Goal: Transaction & Acquisition: Purchase product/service

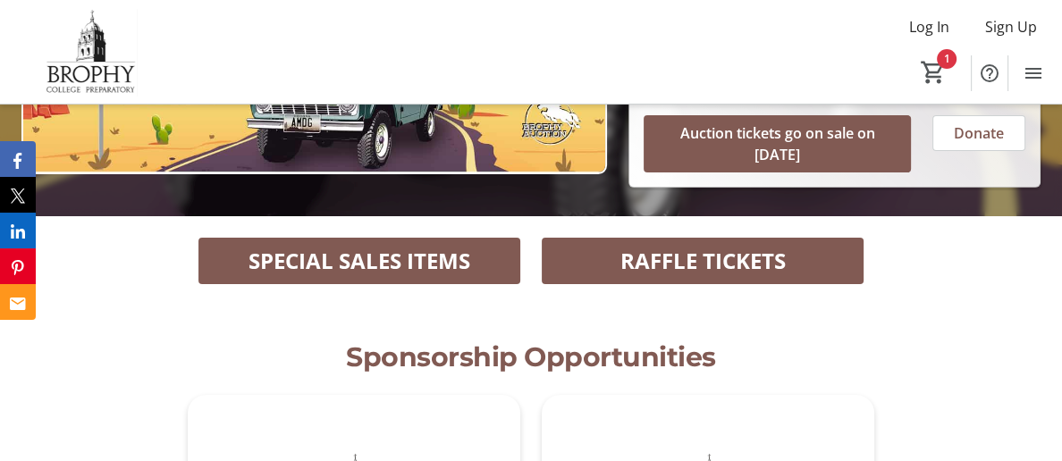
scroll to position [398, 0]
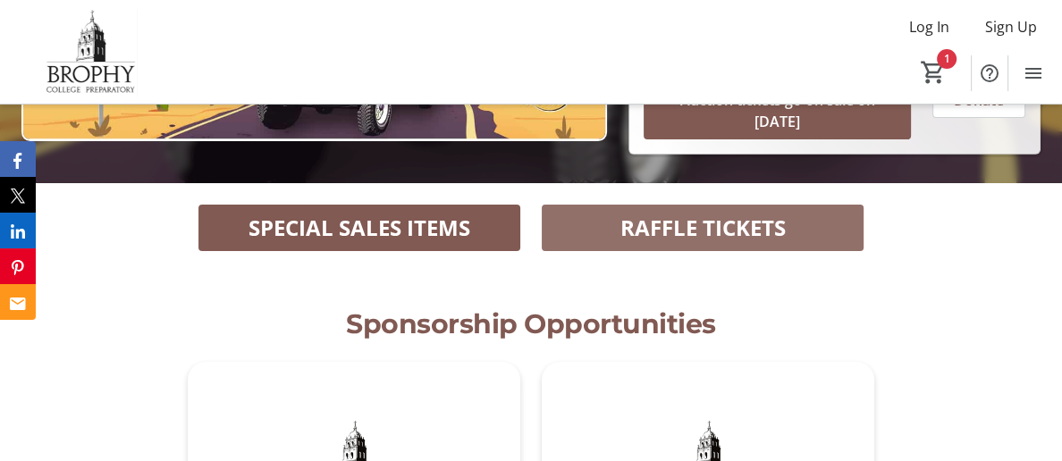
click at [719, 212] on span "RAFFLE TICKETS" at bounding box center [703, 228] width 165 height 32
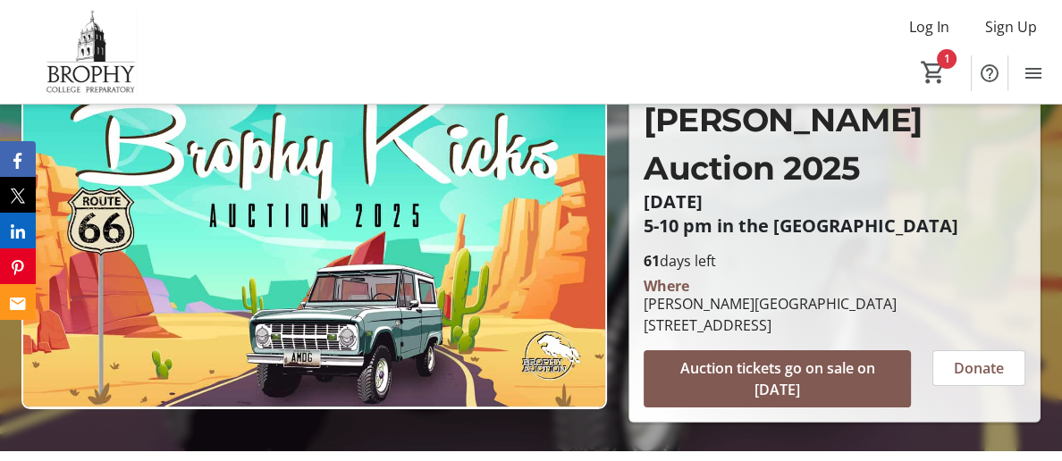
scroll to position [132, 0]
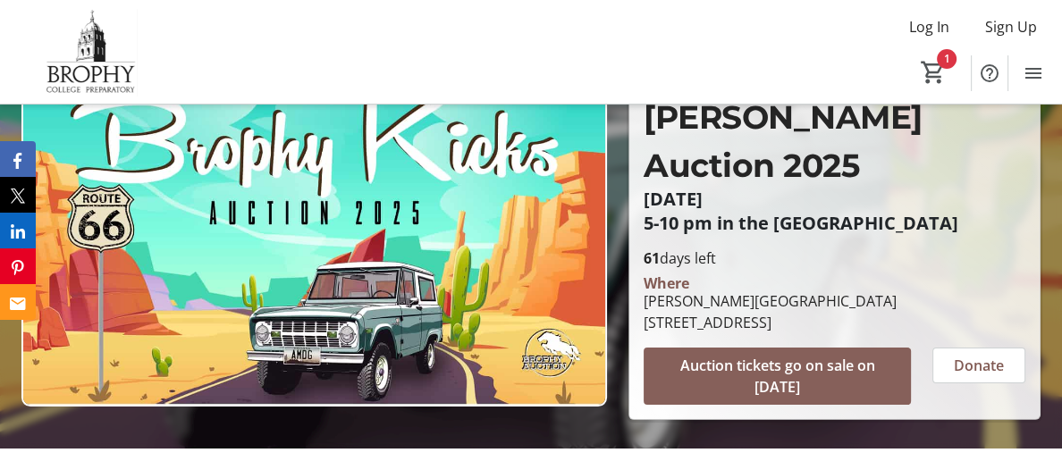
click at [768, 355] on span "Auction tickets go on sale on [DATE]" at bounding box center [777, 376] width 224 height 43
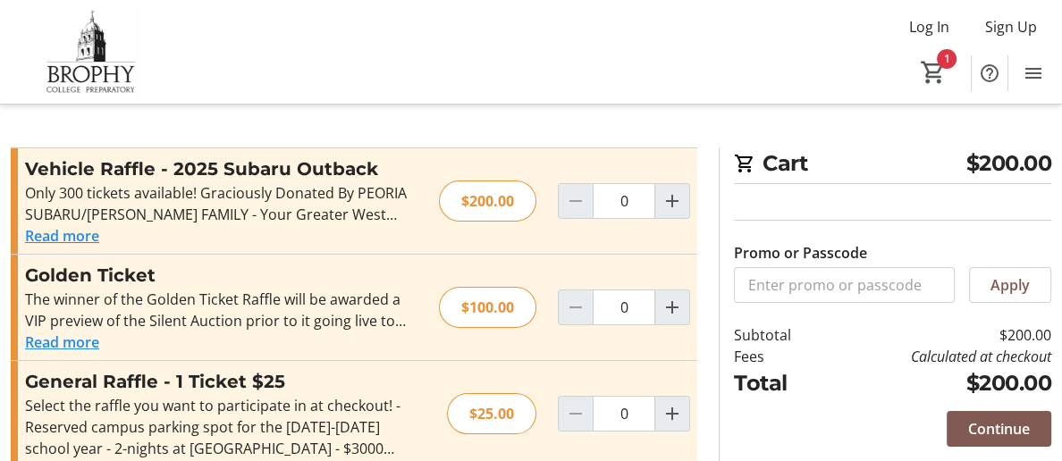
type input "1"
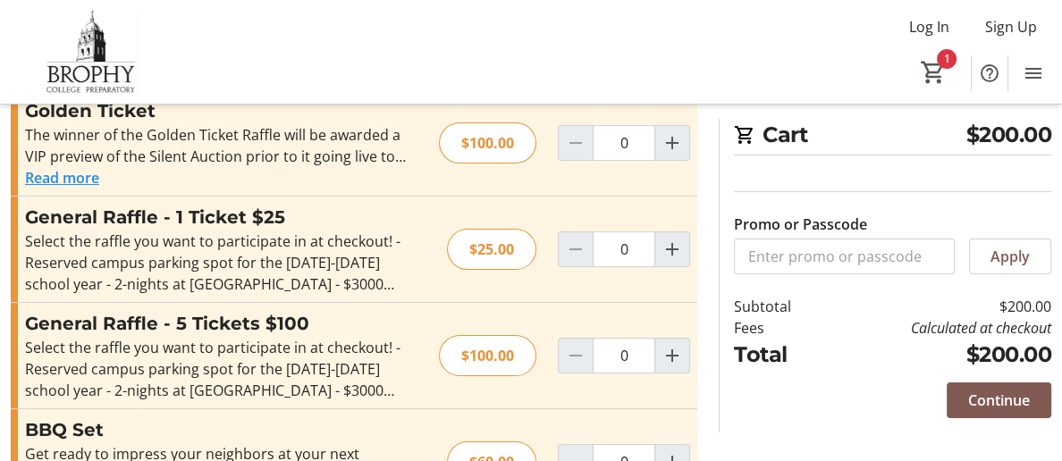
scroll to position [166, 0]
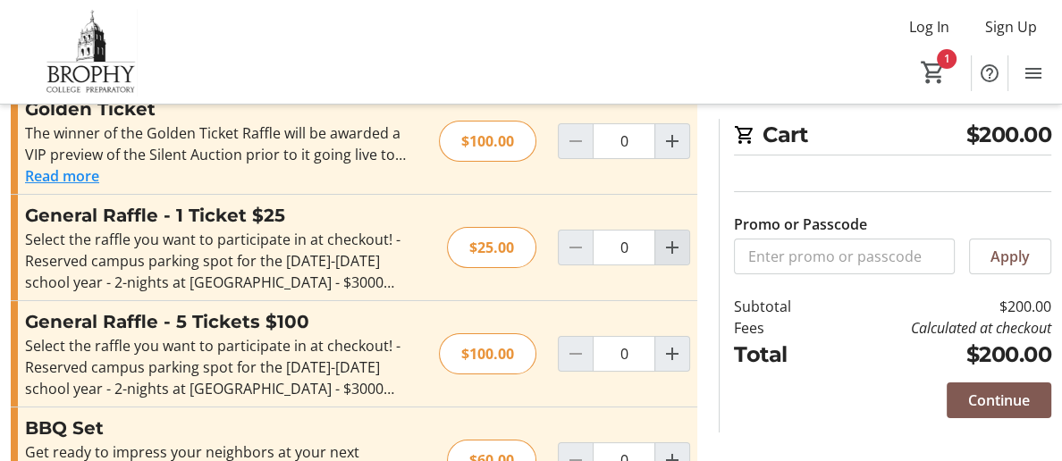
click at [666, 249] on mat-icon "Increment by one" at bounding box center [672, 247] width 21 height 21
type input "1"
click at [1024, 407] on span "Continue" at bounding box center [999, 400] width 62 height 21
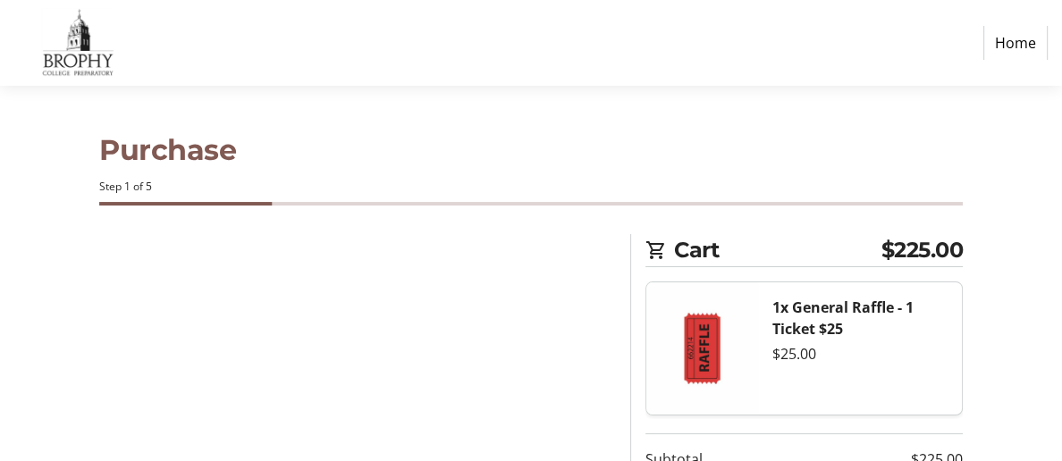
select select "US"
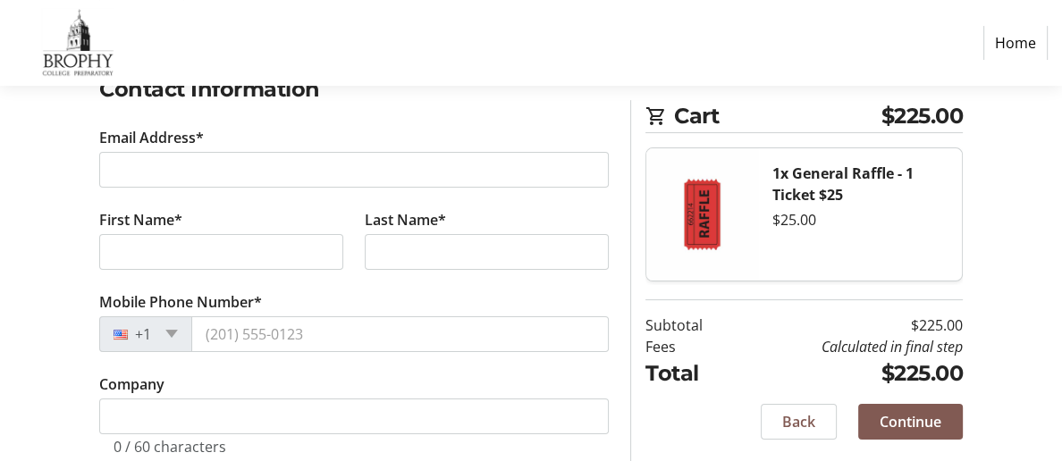
scroll to position [324, 0]
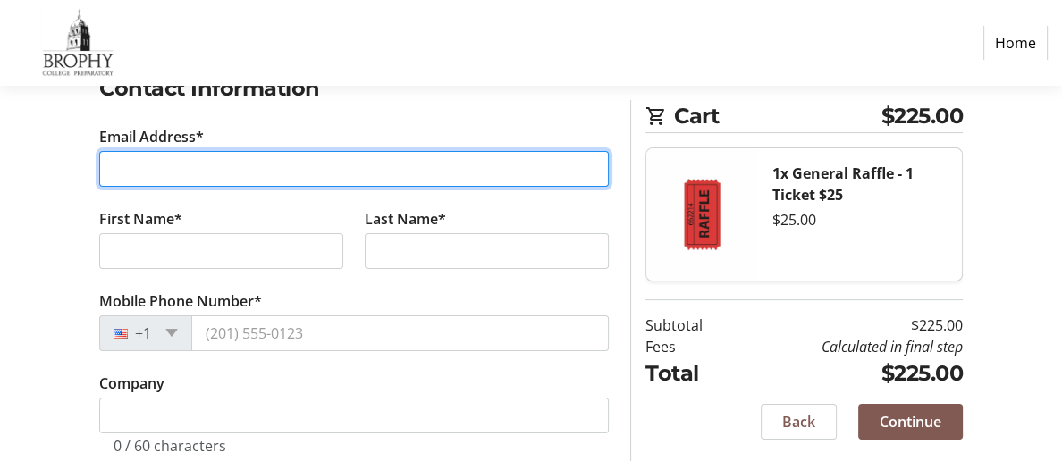
click at [308, 165] on input "Email Address*" at bounding box center [354, 169] width 510 height 36
type input "[EMAIL_ADDRESS][DOMAIN_NAME]"
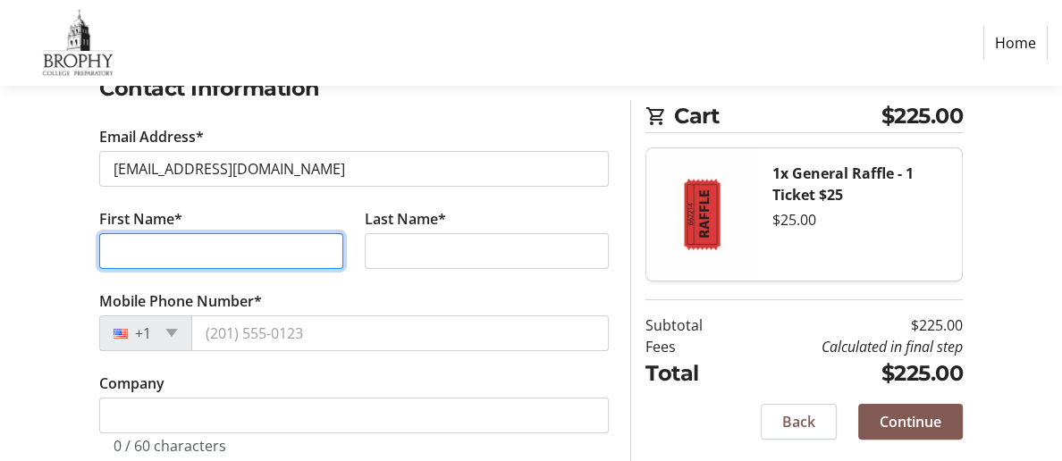
type input "[PERSON_NAME]"
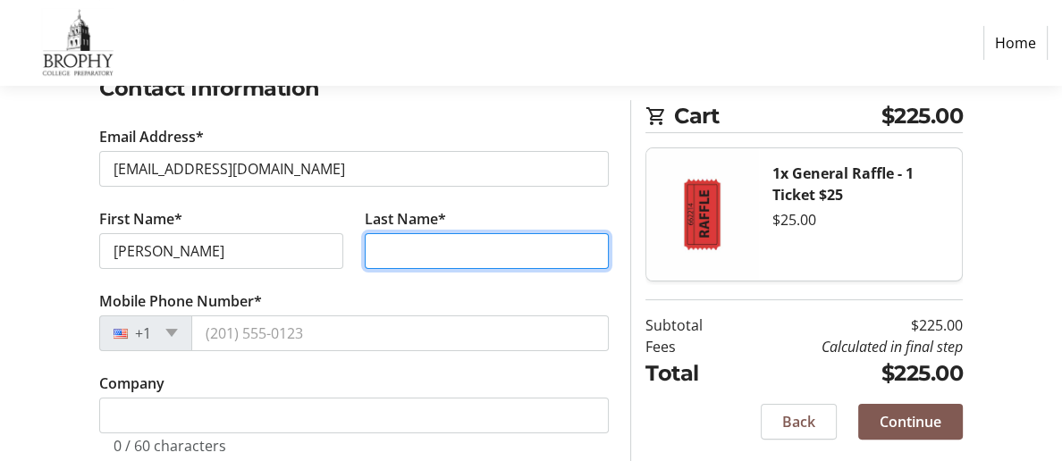
type input "Griblin"
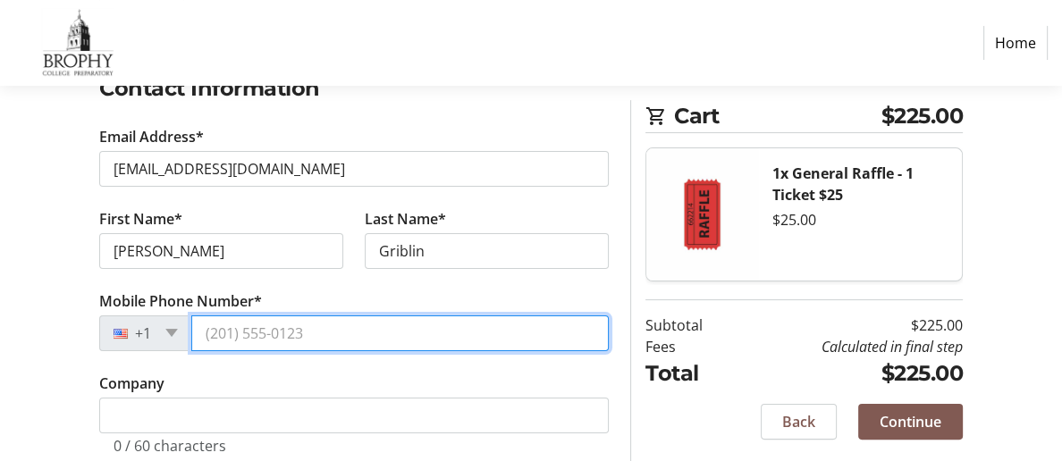
type input "480319****"
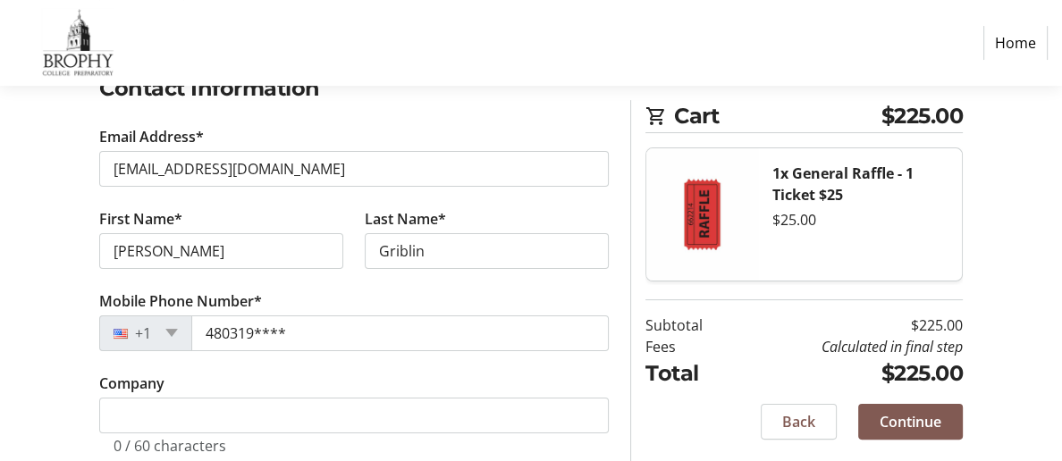
type input "[STREET_ADDRESS]"
type input "PHOENIX"
select select "AZ"
type input "85016"
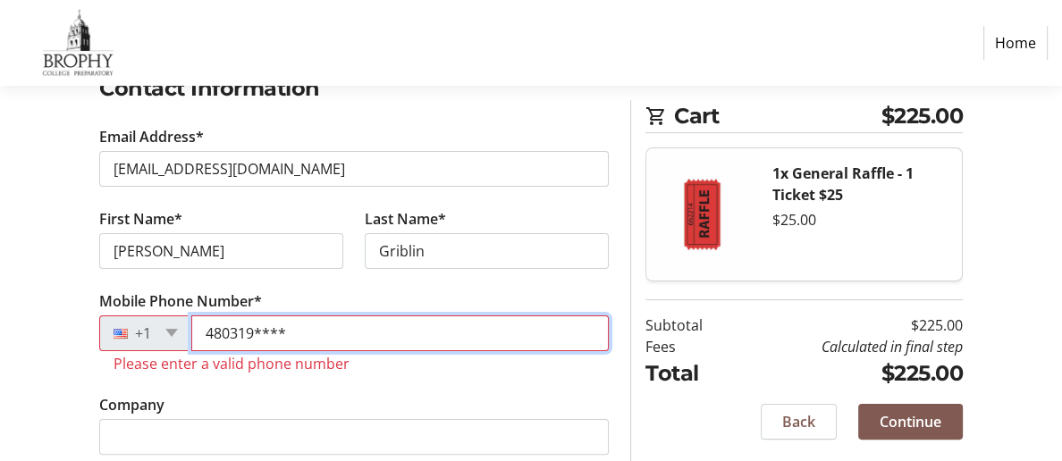
click at [302, 340] on input "480319****" at bounding box center [400, 334] width 418 height 36
drag, startPoint x: 305, startPoint y: 342, endPoint x: 217, endPoint y: 340, distance: 87.6
click at [217, 340] on input "480319****" at bounding box center [400, 334] width 418 height 36
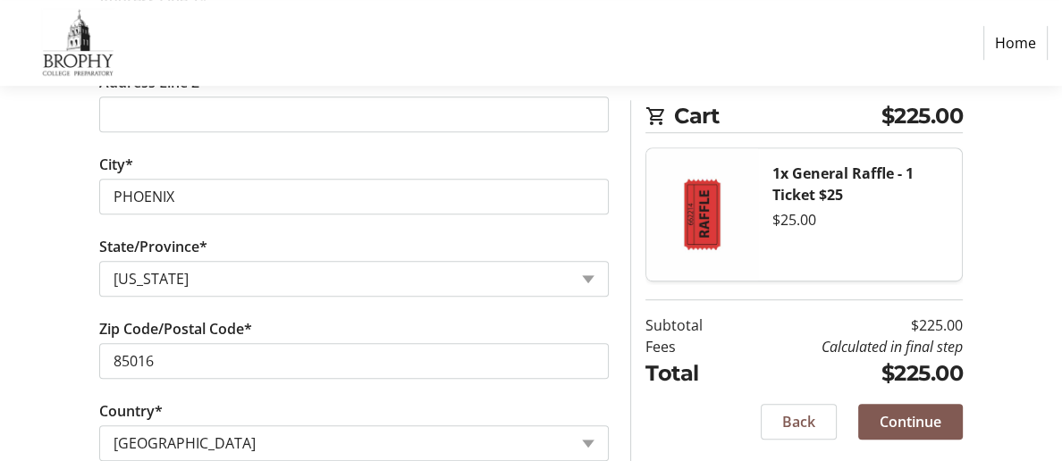
scroll to position [978, 0]
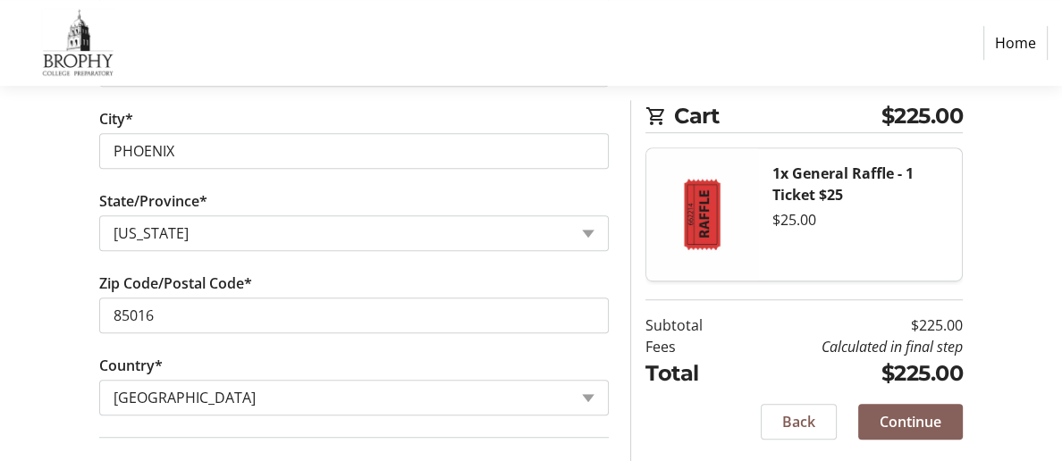
type input "4803192767"
click at [940, 421] on span "Continue" at bounding box center [911, 421] width 62 height 21
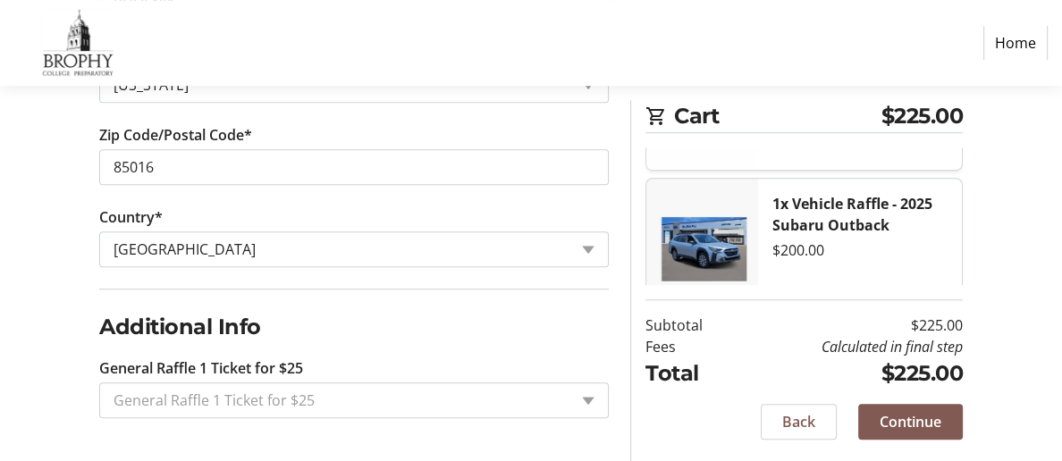
scroll to position [137, 0]
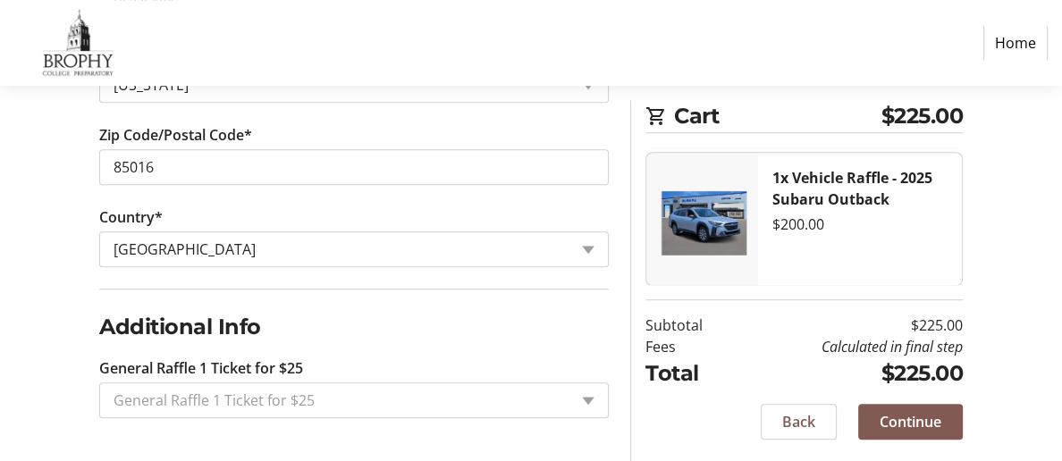
click at [1016, 46] on link "Home" at bounding box center [1016, 43] width 64 height 34
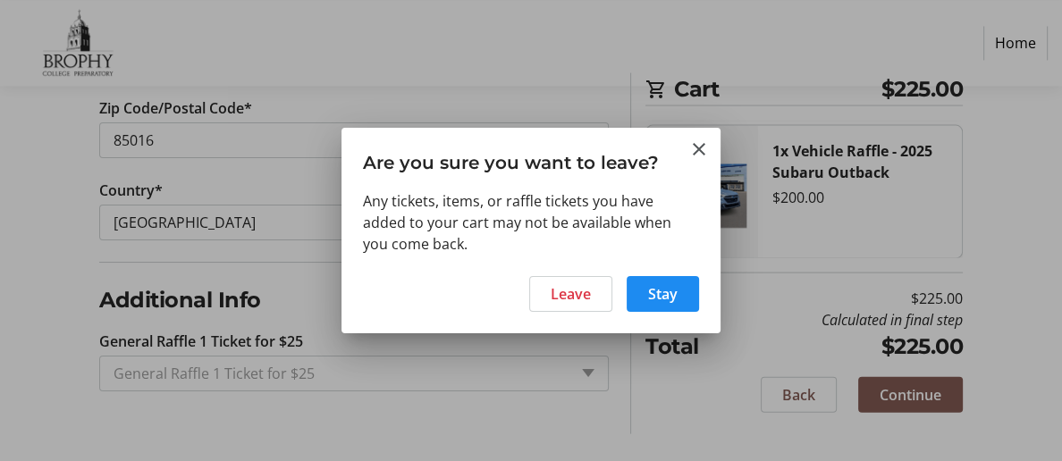
scroll to position [0, 0]
click at [584, 304] on span "Leave" at bounding box center [571, 293] width 40 height 21
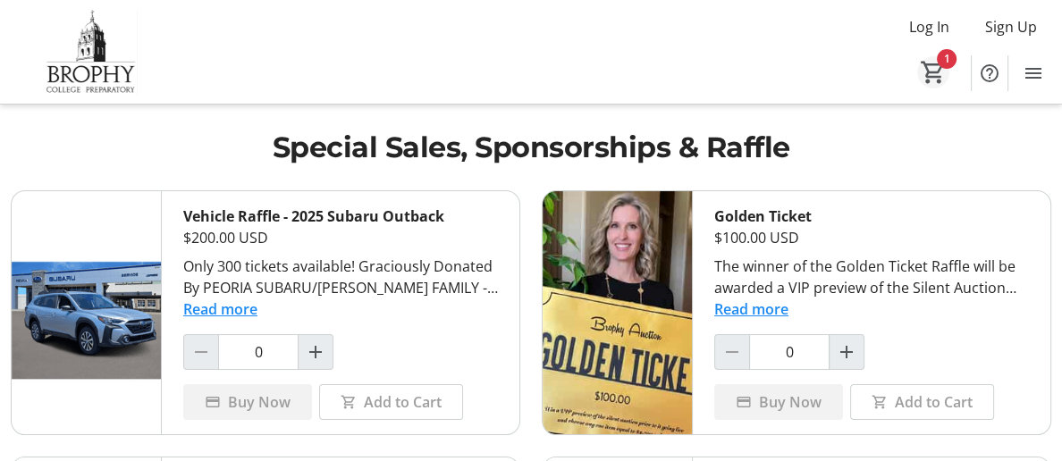
click at [930, 72] on mat-icon "1" at bounding box center [933, 72] width 27 height 27
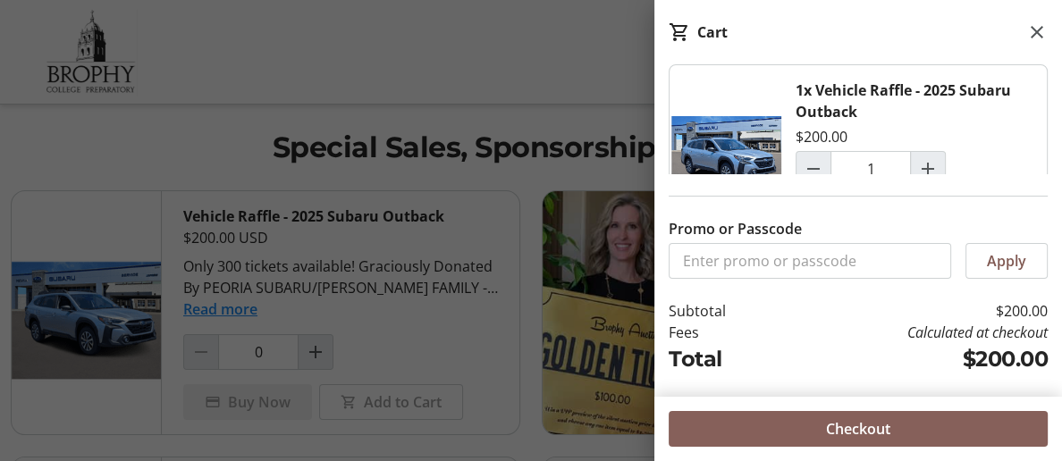
click at [865, 434] on span "Checkout" at bounding box center [858, 428] width 64 height 21
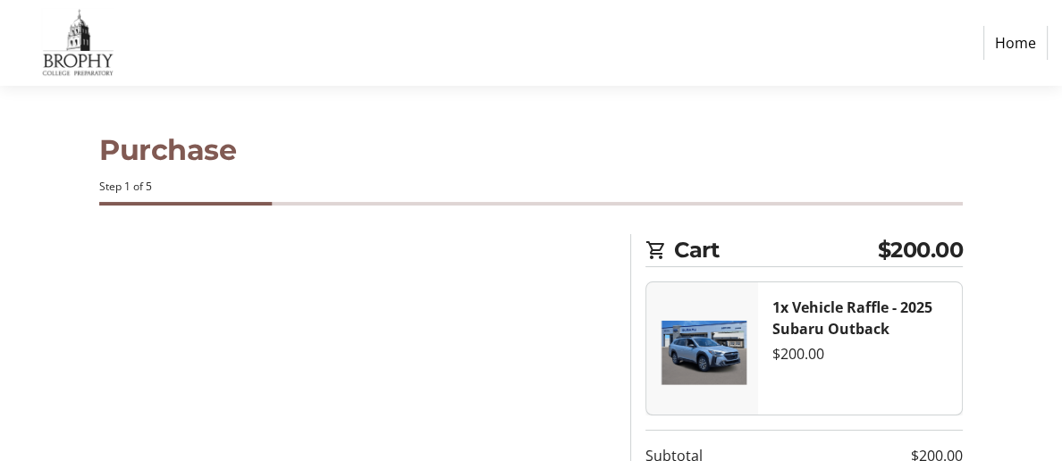
select select "US"
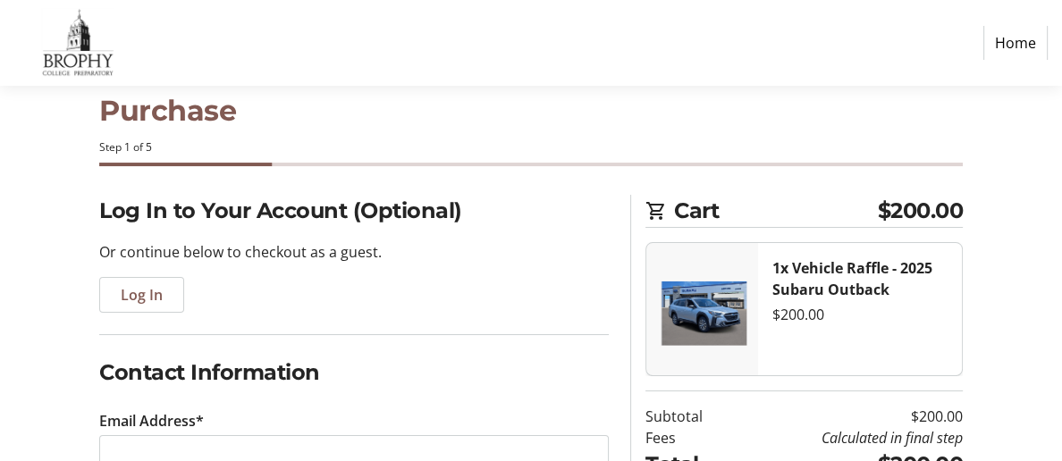
scroll to position [36, 0]
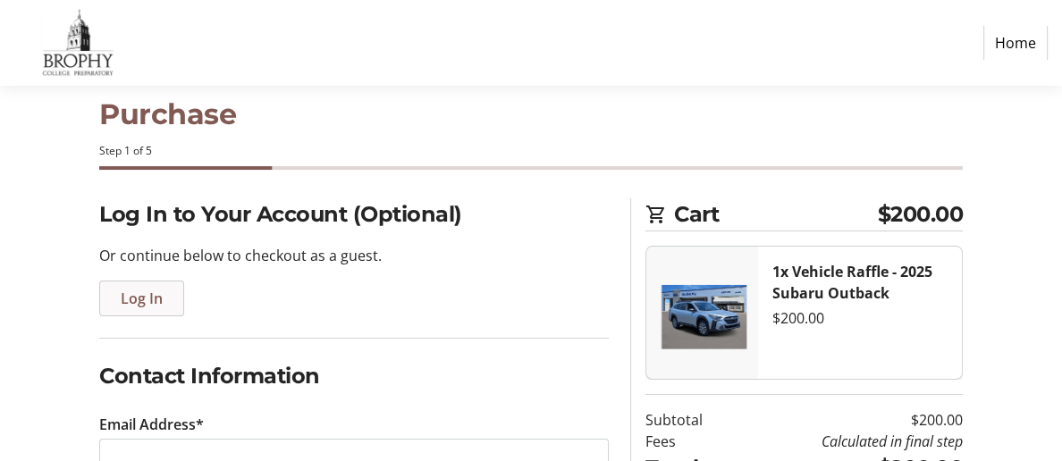
click at [142, 304] on span "Log In" at bounding box center [142, 298] width 42 height 21
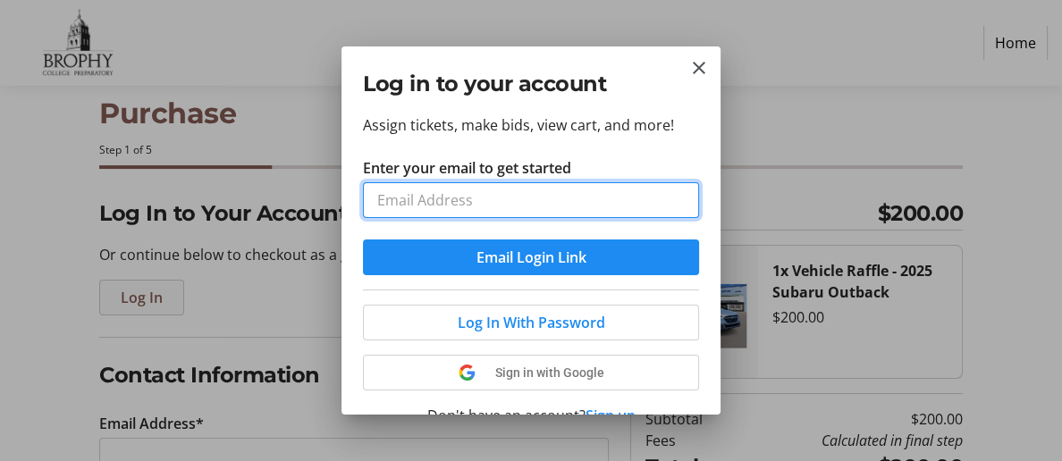
scroll to position [0, 0]
type input "4"
type input "[EMAIL_ADDRESS][DOMAIN_NAME]"
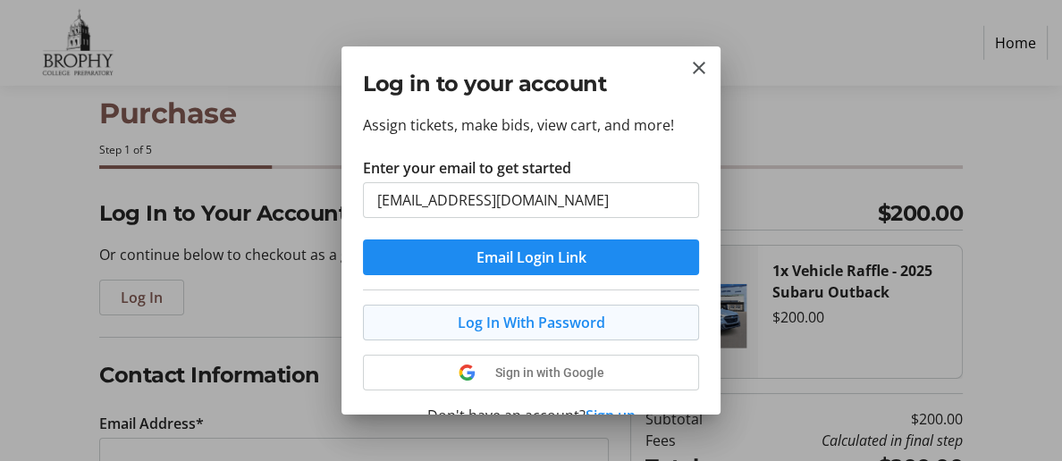
click at [529, 328] on span "Log In With Password" at bounding box center [532, 322] width 148 height 21
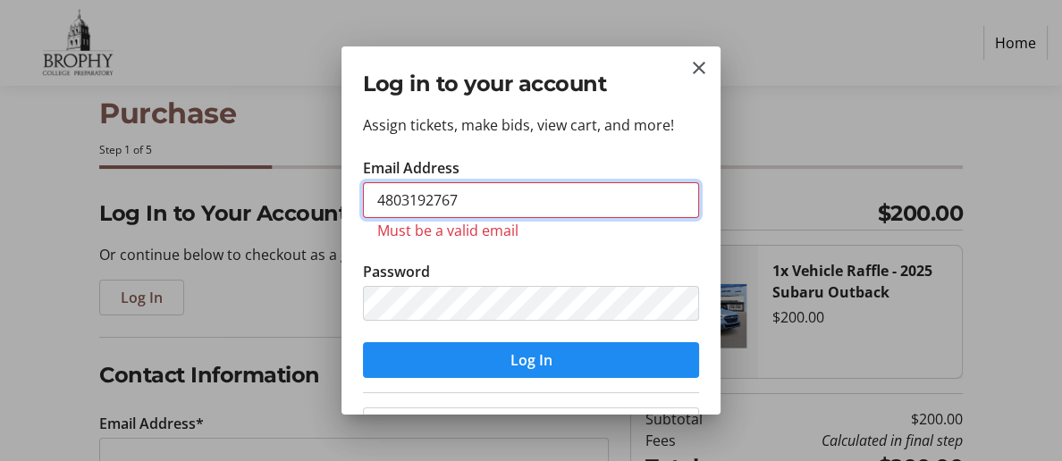
click at [467, 199] on input "4803192767" at bounding box center [531, 200] width 336 height 36
type input "[EMAIL_ADDRESS][DOMAIN_NAME]"
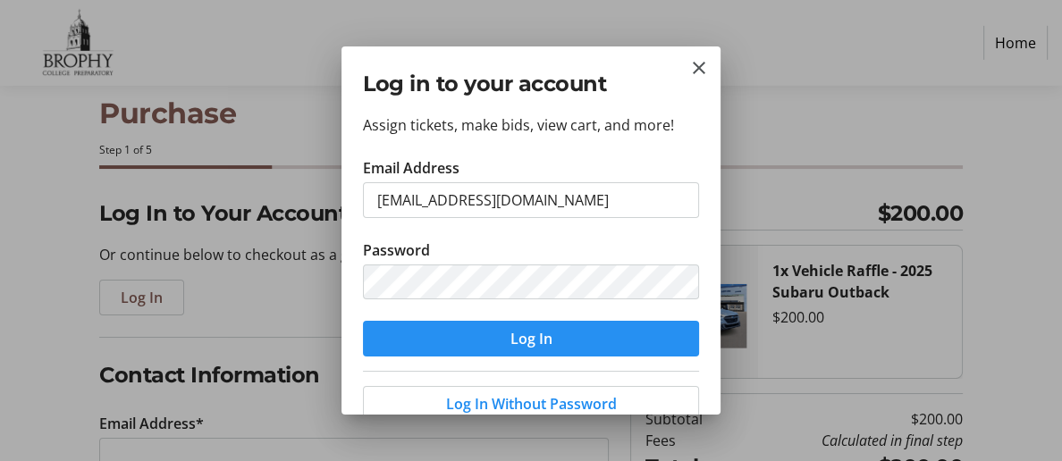
click at [545, 348] on span "Log In" at bounding box center [532, 338] width 42 height 21
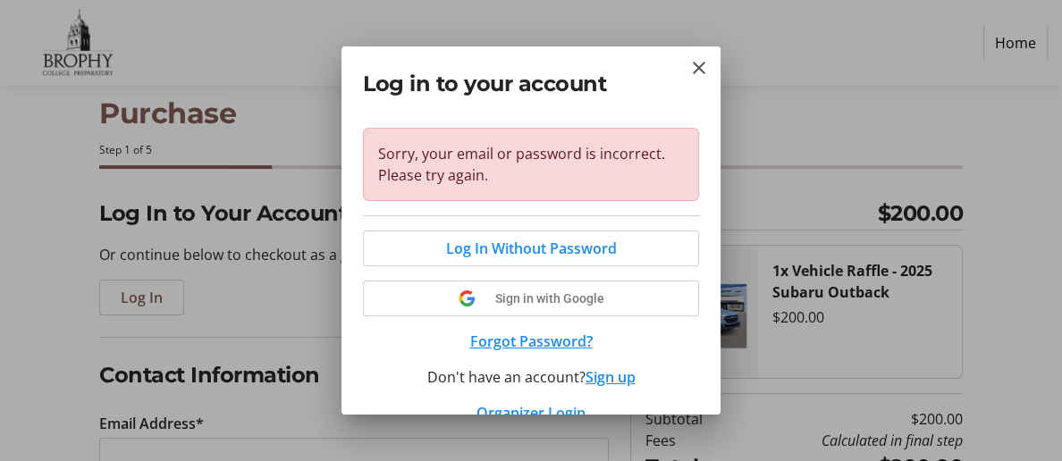
scroll to position [273, 0]
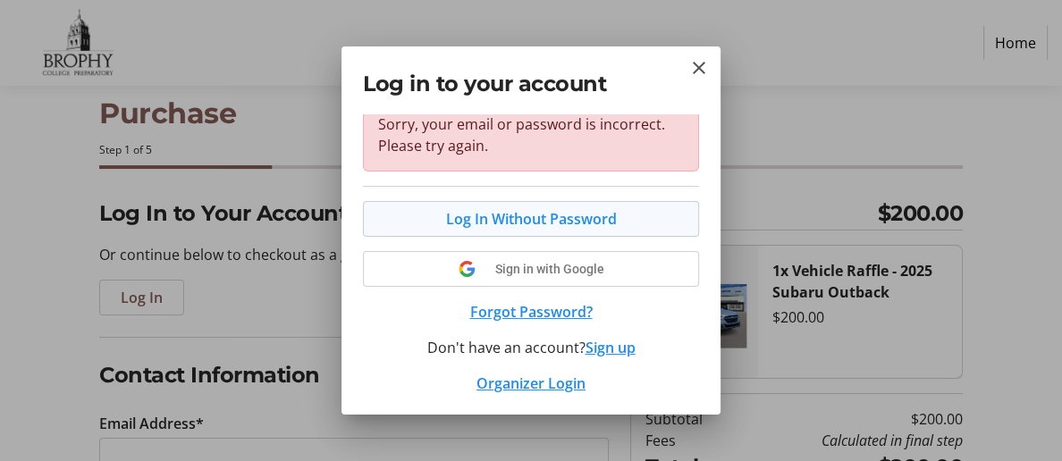
click at [527, 221] on span "Log In Without Password" at bounding box center [531, 218] width 171 height 21
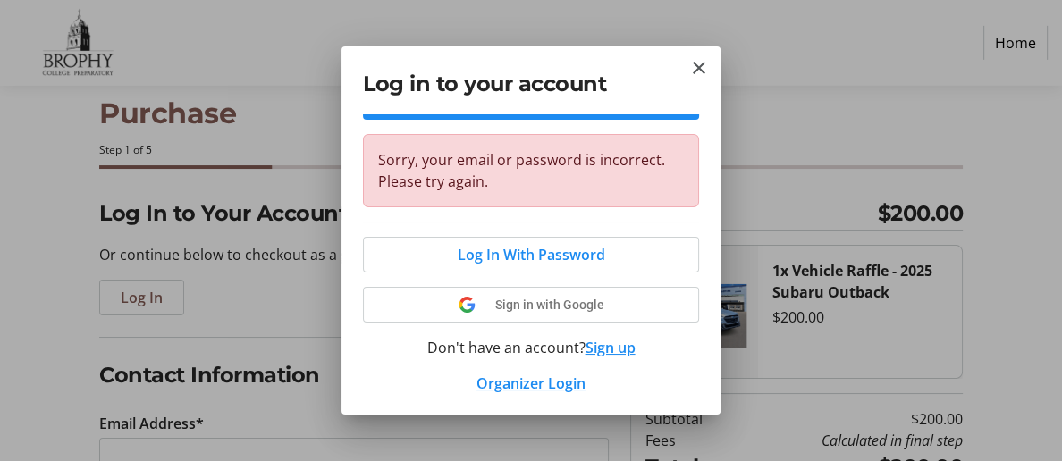
scroll to position [155, 0]
type input "[EMAIL_ADDRESS][DOMAIN_NAME]"
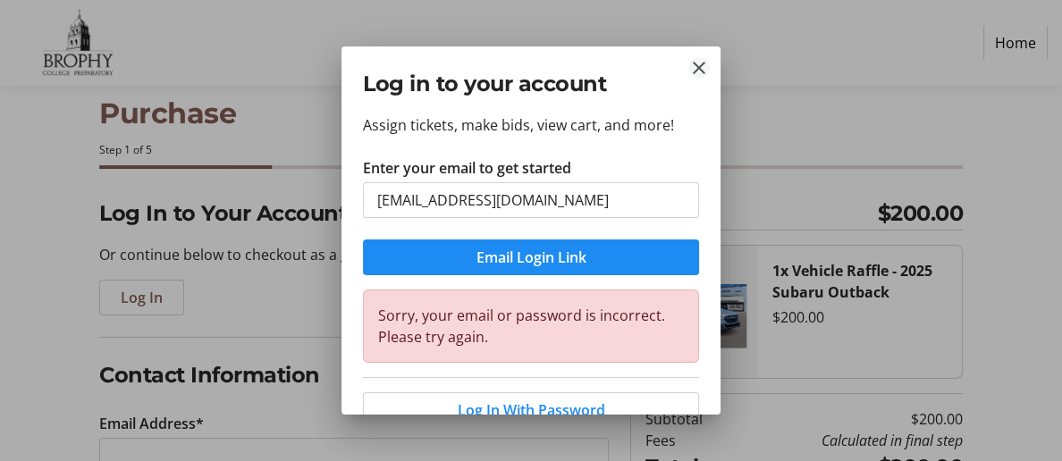
click at [702, 67] on mat-icon "Close" at bounding box center [699, 67] width 21 height 21
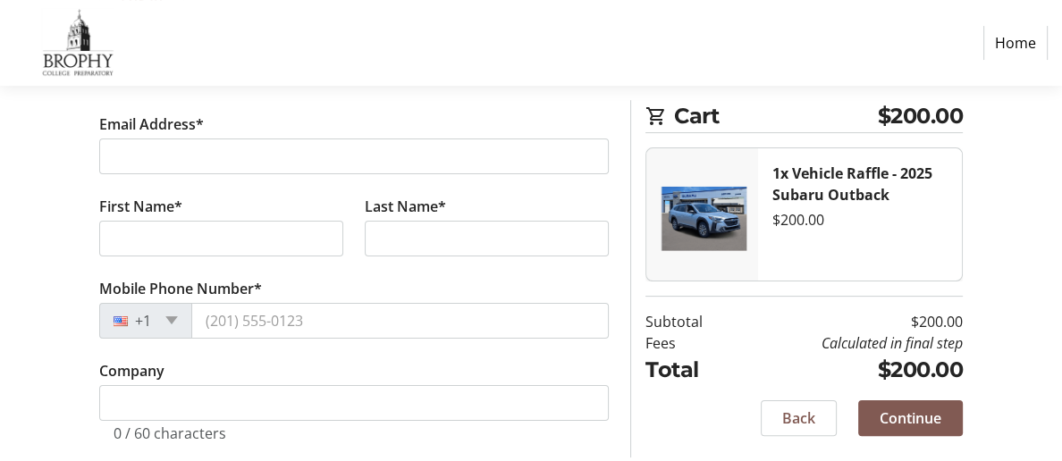
scroll to position [341, 0]
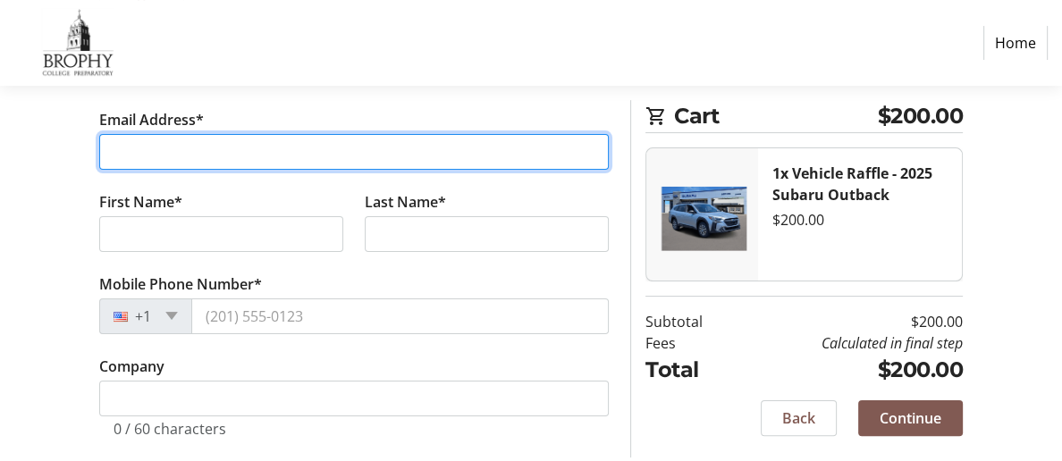
click at [359, 157] on input "Email Address*" at bounding box center [354, 152] width 510 height 36
type input "[EMAIL_ADDRESS][DOMAIN_NAME]"
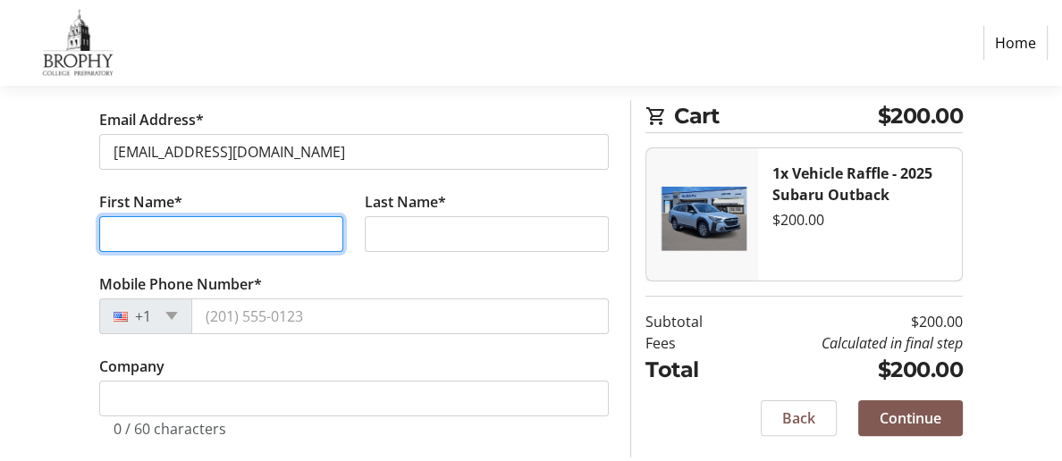
type input "[PERSON_NAME]"
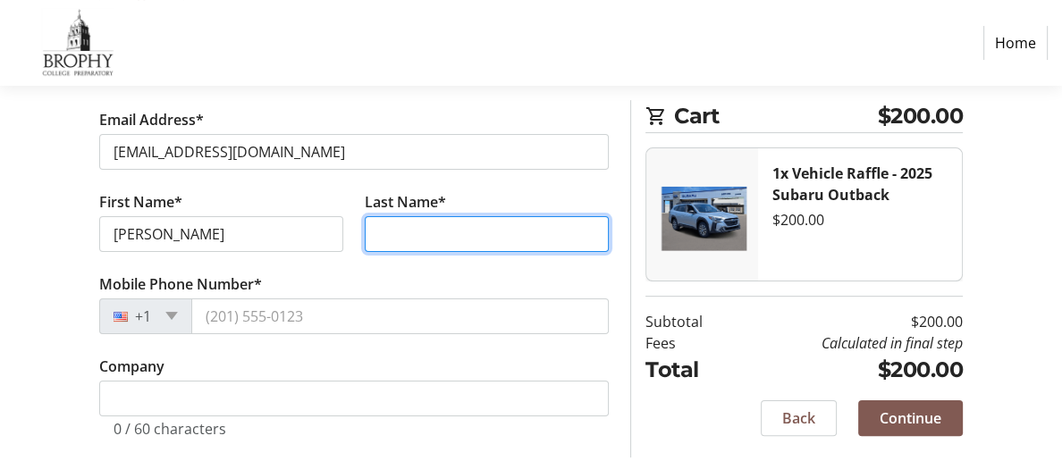
type input "Griblin"
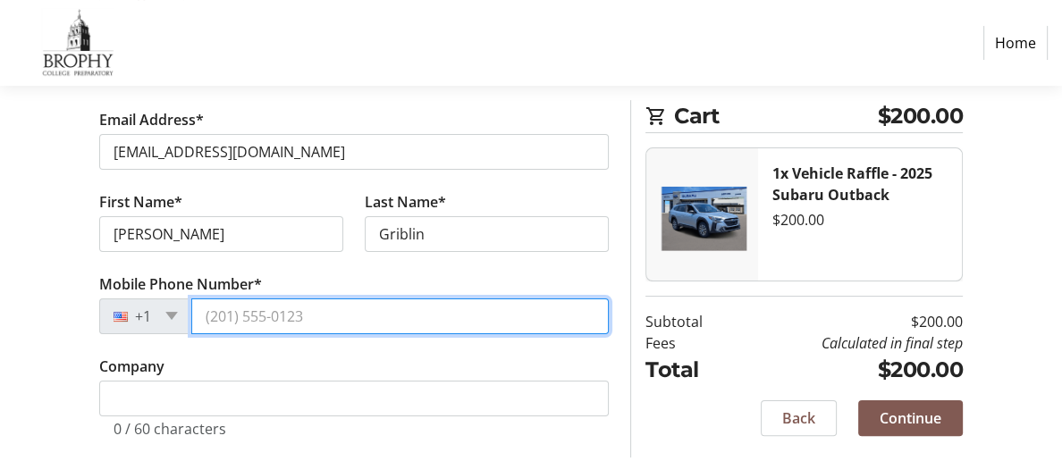
type input "480319****"
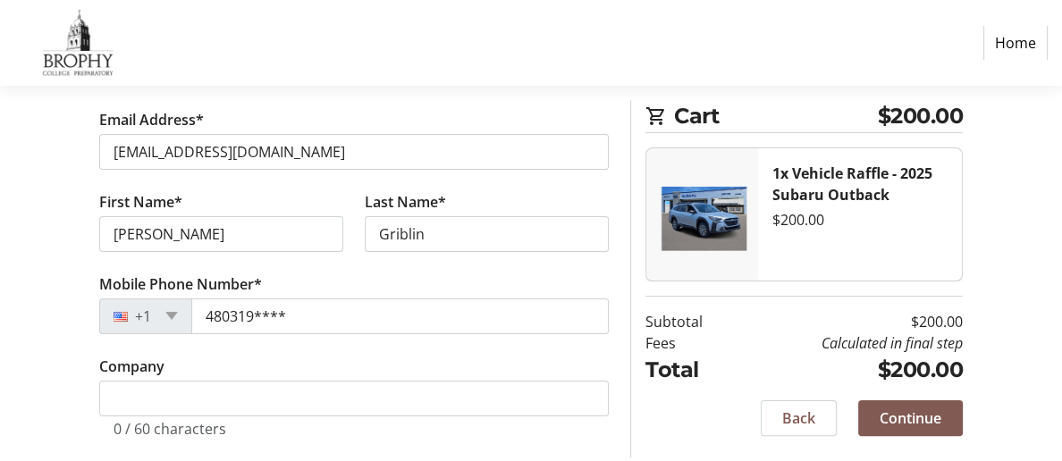
type input "[STREET_ADDRESS]"
type input "PHOENIX"
select select "AZ"
type input "85016"
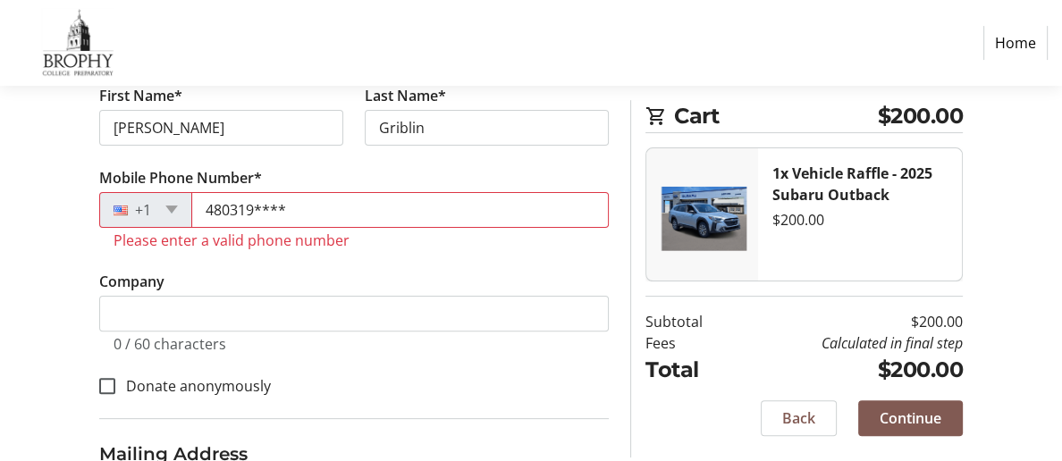
scroll to position [449, 0]
click at [174, 218] on div "+1" at bounding box center [145, 208] width 93 height 36
click at [174, 212] on span at bounding box center [171, 208] width 13 height 8
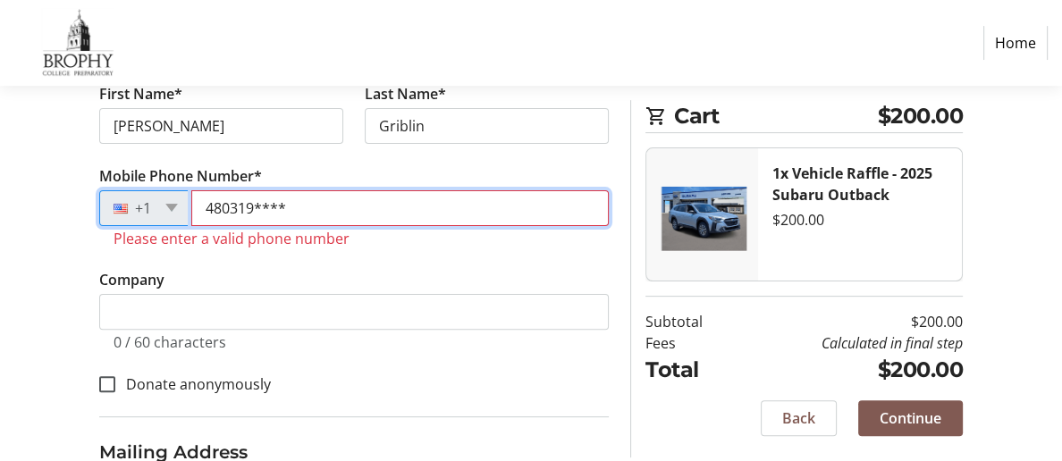
click at [303, 211] on input "480319****" at bounding box center [400, 208] width 418 height 36
type input "4"
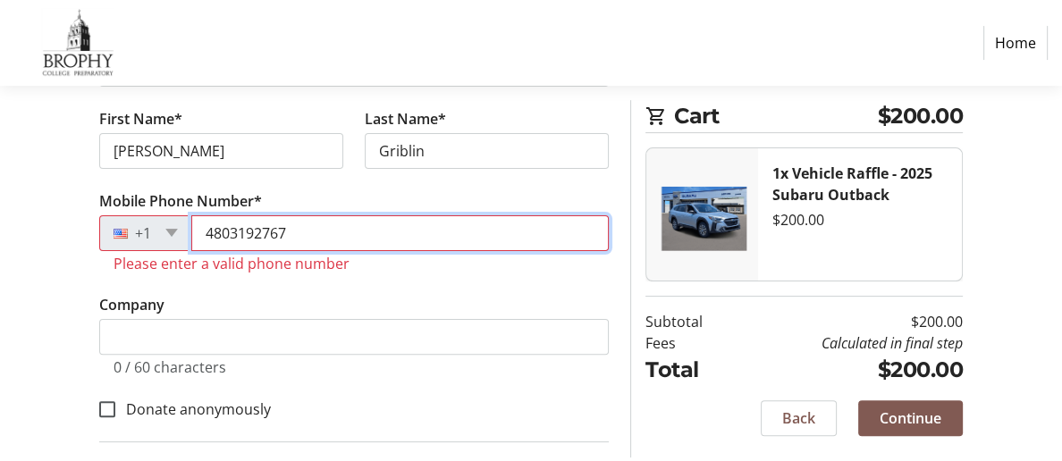
scroll to position [429, 0]
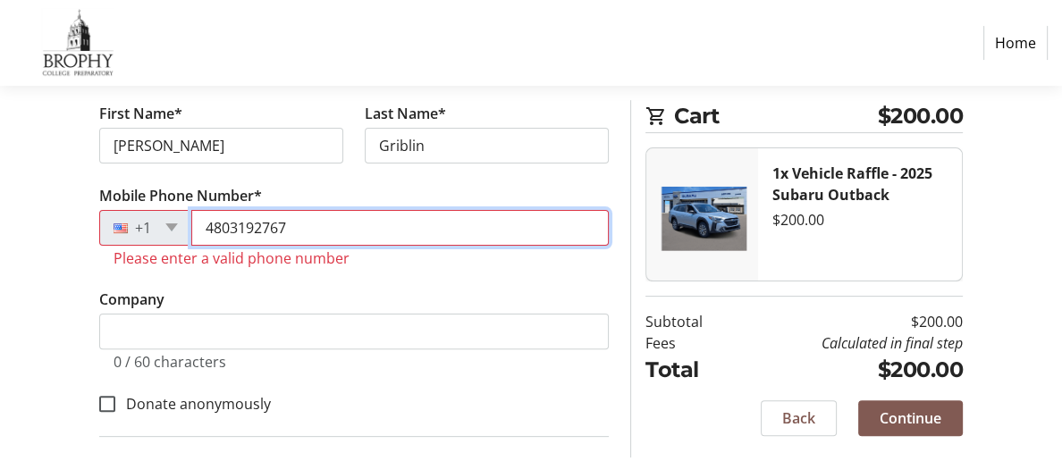
type input "4803192767"
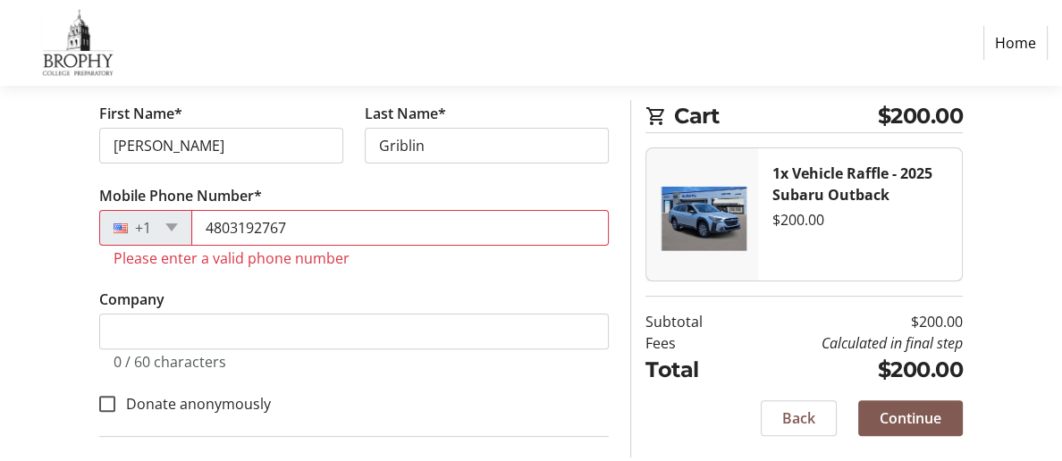
click at [180, 239] on div "+1" at bounding box center [145, 228] width 93 height 36
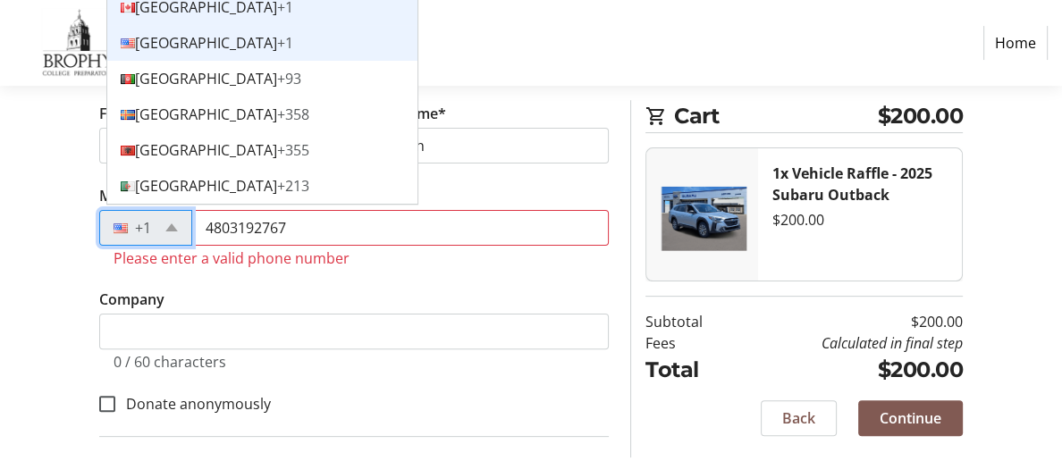
click at [178, 20] on div "Canada +1" at bounding box center [262, 7] width 310 height 36
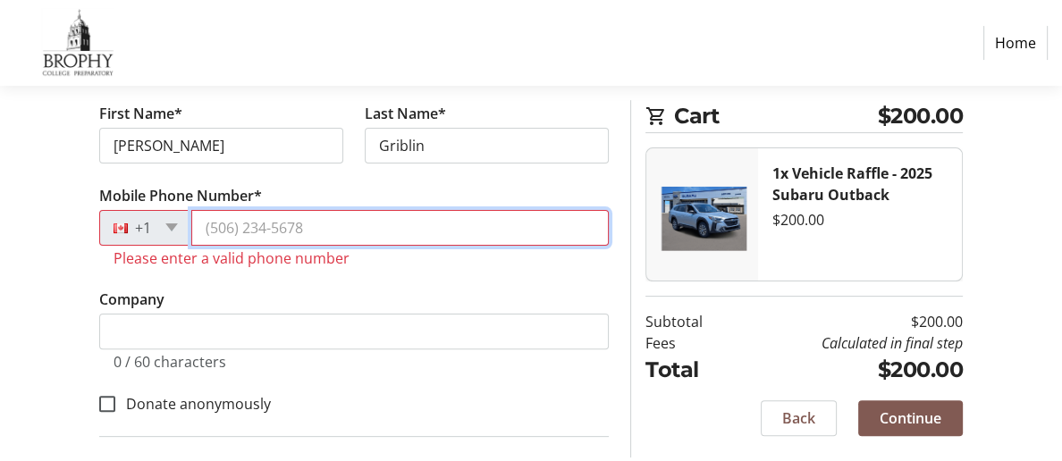
click at [237, 239] on input "Mobile Phone Number*" at bounding box center [400, 228] width 418 height 36
type input "4803192767"
click at [359, 235] on input "4803192767" at bounding box center [400, 228] width 418 height 36
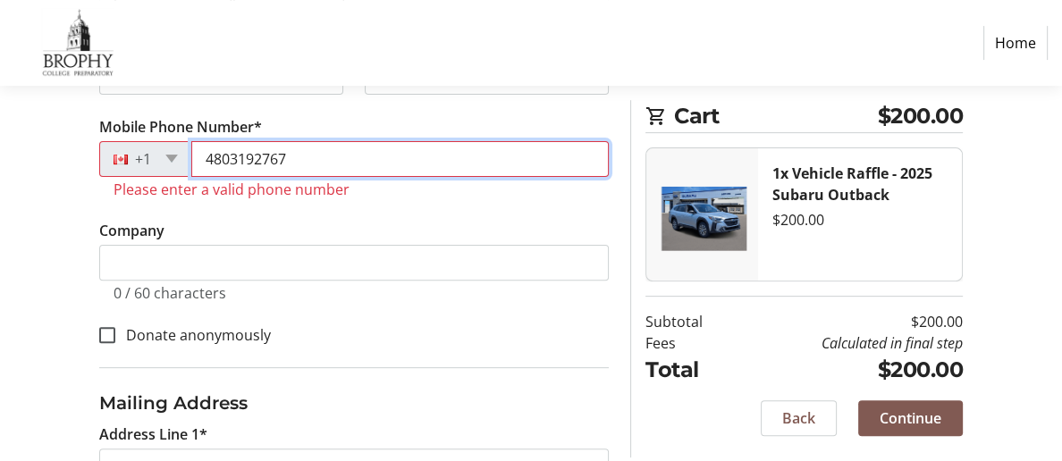
scroll to position [501, 0]
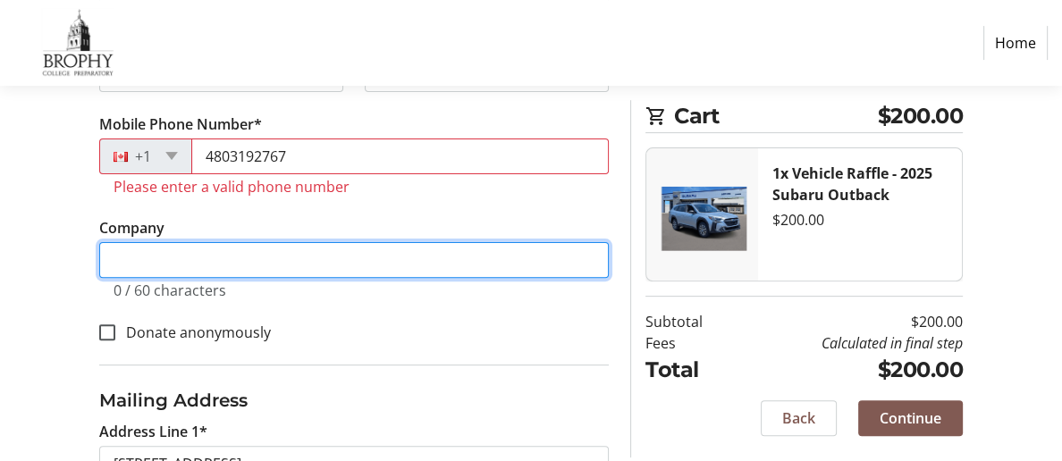
click at [122, 276] on input "Company" at bounding box center [354, 260] width 510 height 36
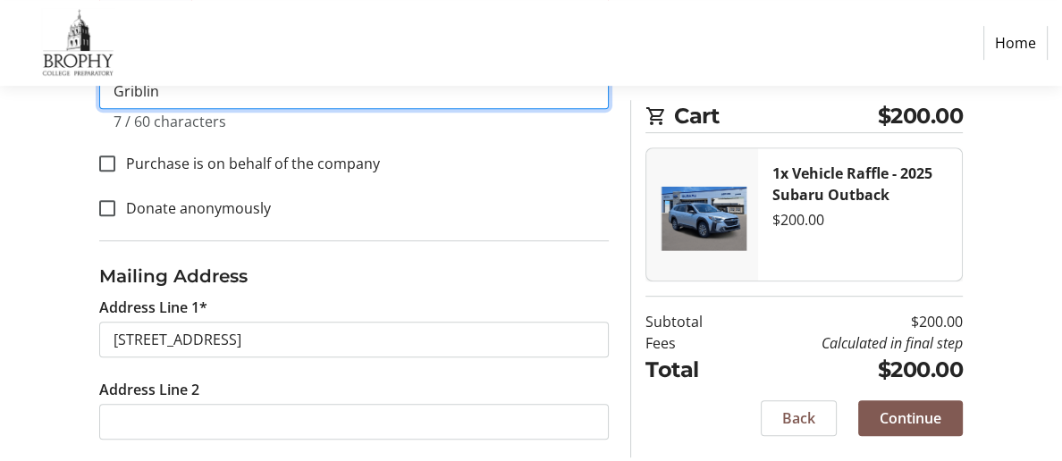
scroll to position [723, 0]
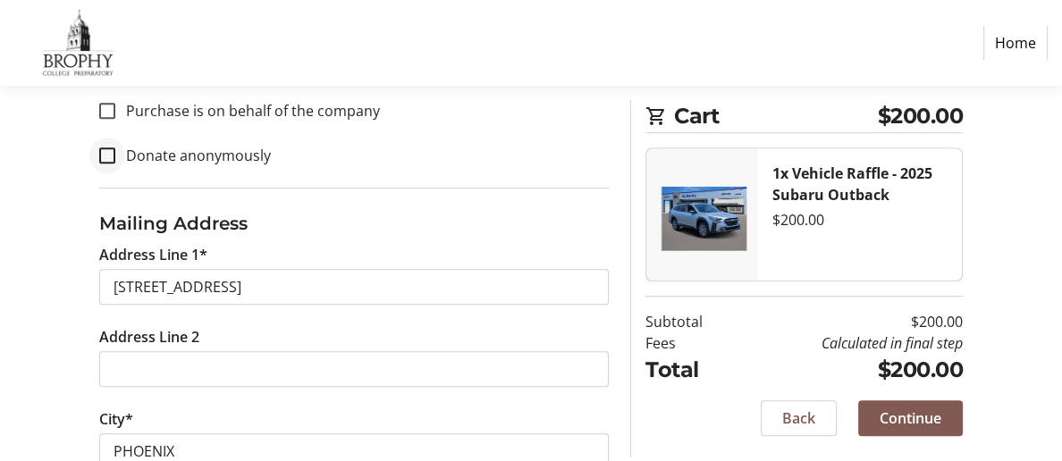
type input "Griblin"
click at [109, 164] on input "Donate anonymously" at bounding box center [107, 156] width 16 height 16
checkbox input "true"
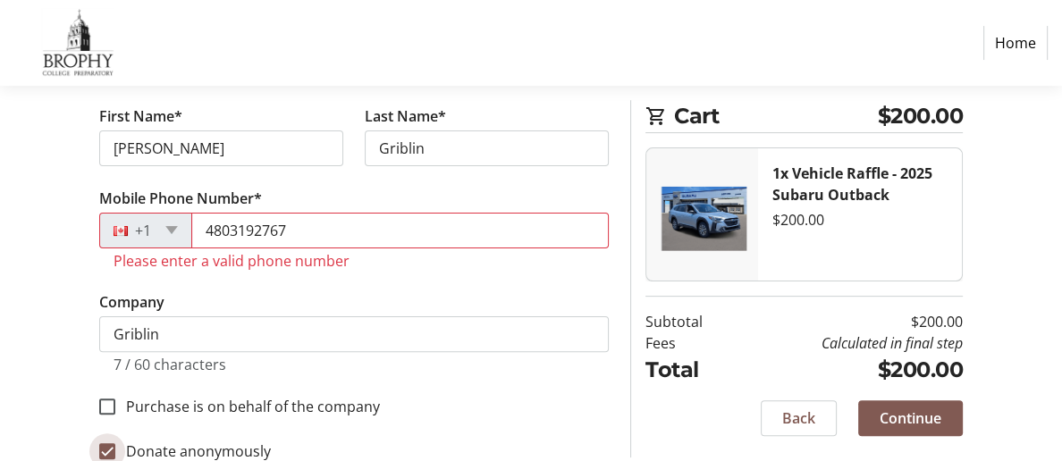
scroll to position [398, 0]
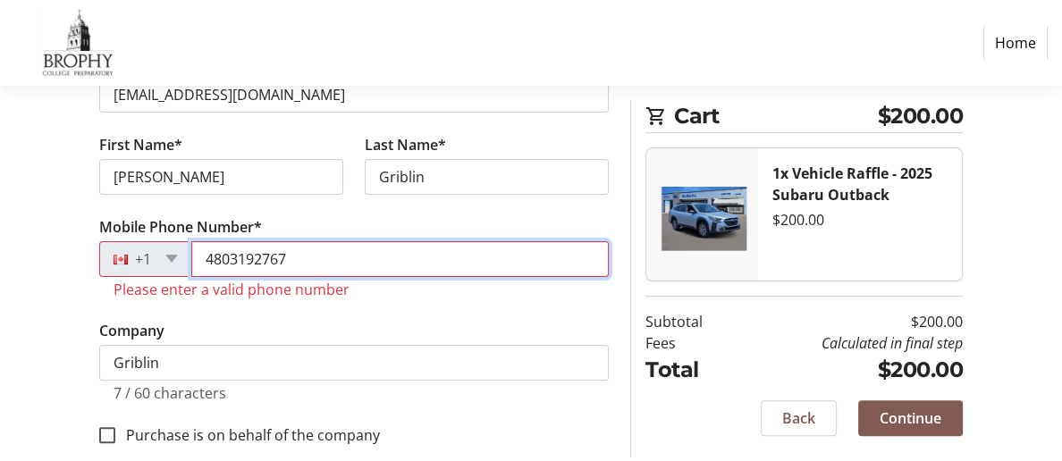
click at [309, 262] on input "4803192767" at bounding box center [400, 259] width 418 height 36
type input "4"
type input "4803192767"
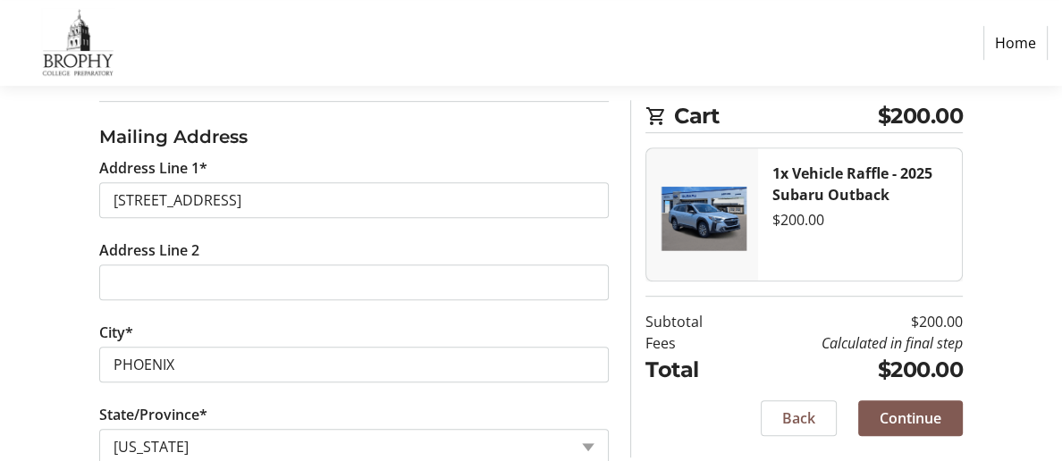
scroll to position [1032, 0]
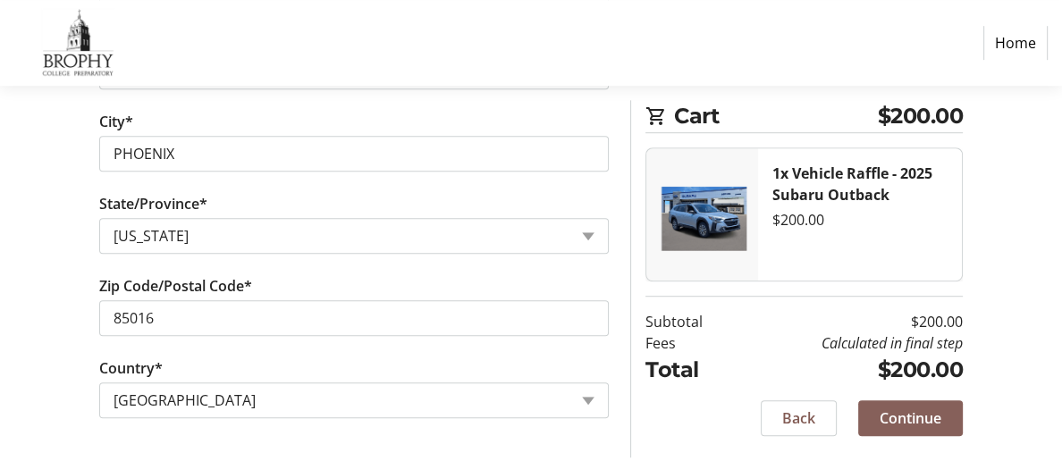
click at [938, 415] on span "Continue" at bounding box center [911, 418] width 62 height 21
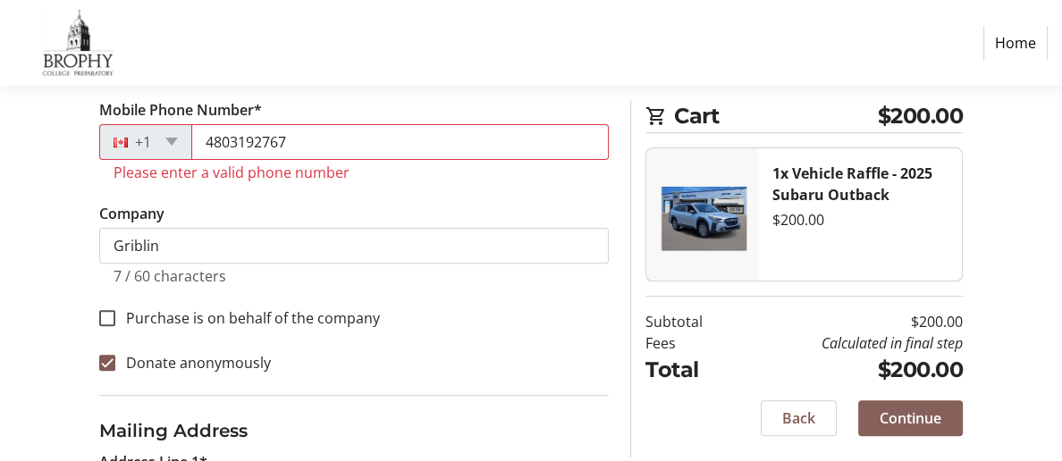
scroll to position [499, 0]
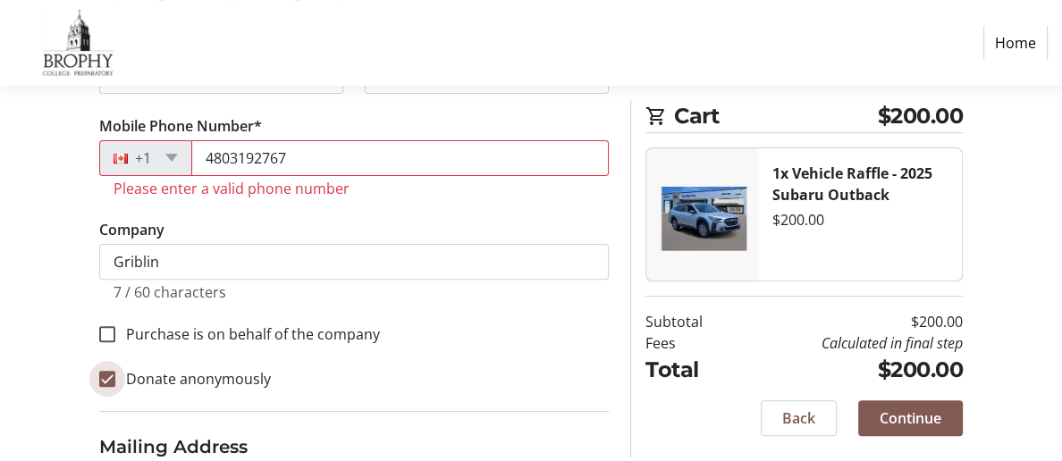
click at [108, 387] on input "Donate anonymously" at bounding box center [107, 379] width 16 height 16
checkbox input "false"
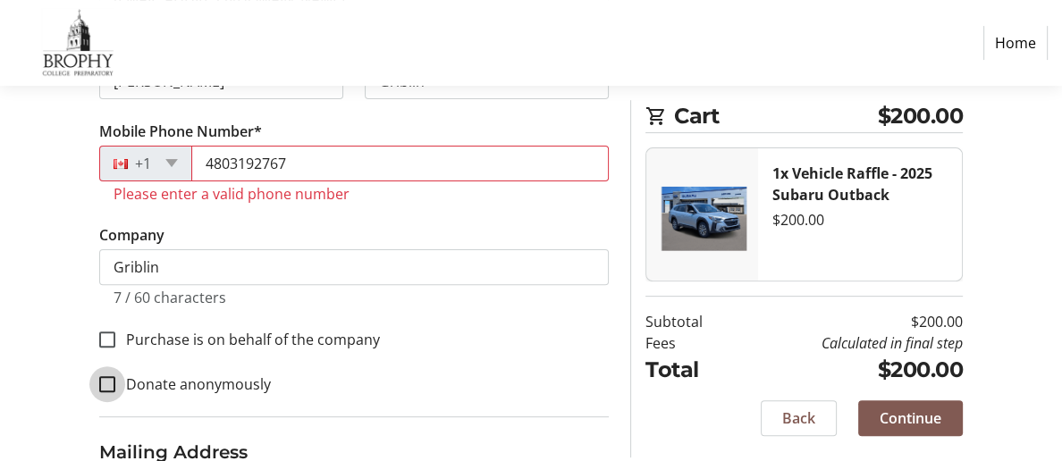
scroll to position [0, 0]
